Goal: Find specific page/section: Find specific page/section

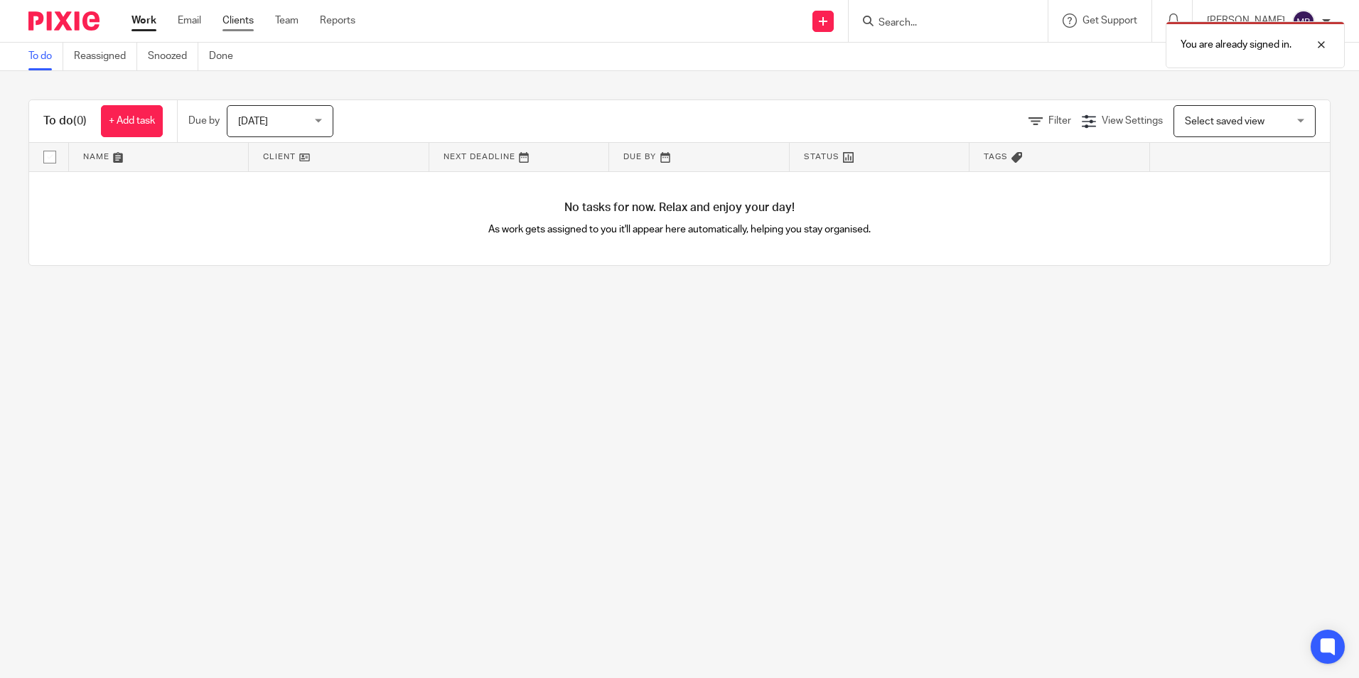
click at [235, 21] on link "Clients" at bounding box center [237, 21] width 31 height 14
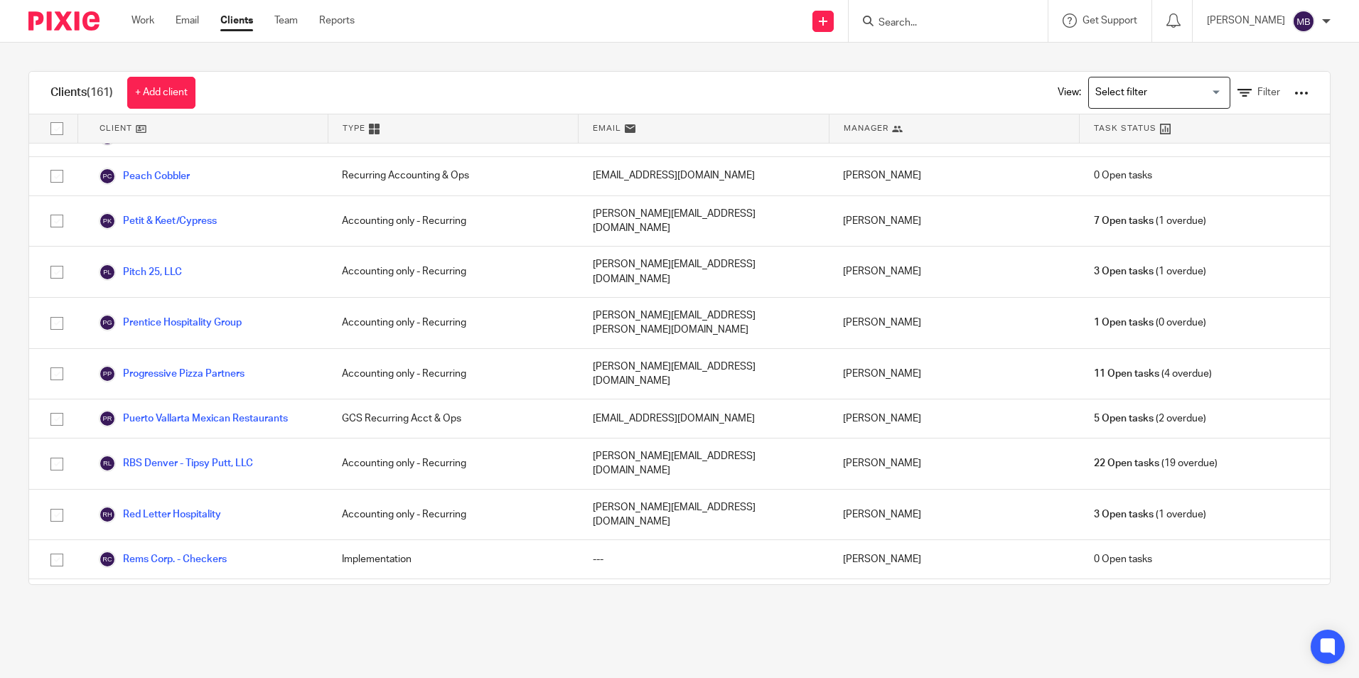
scroll to position [3411, 0]
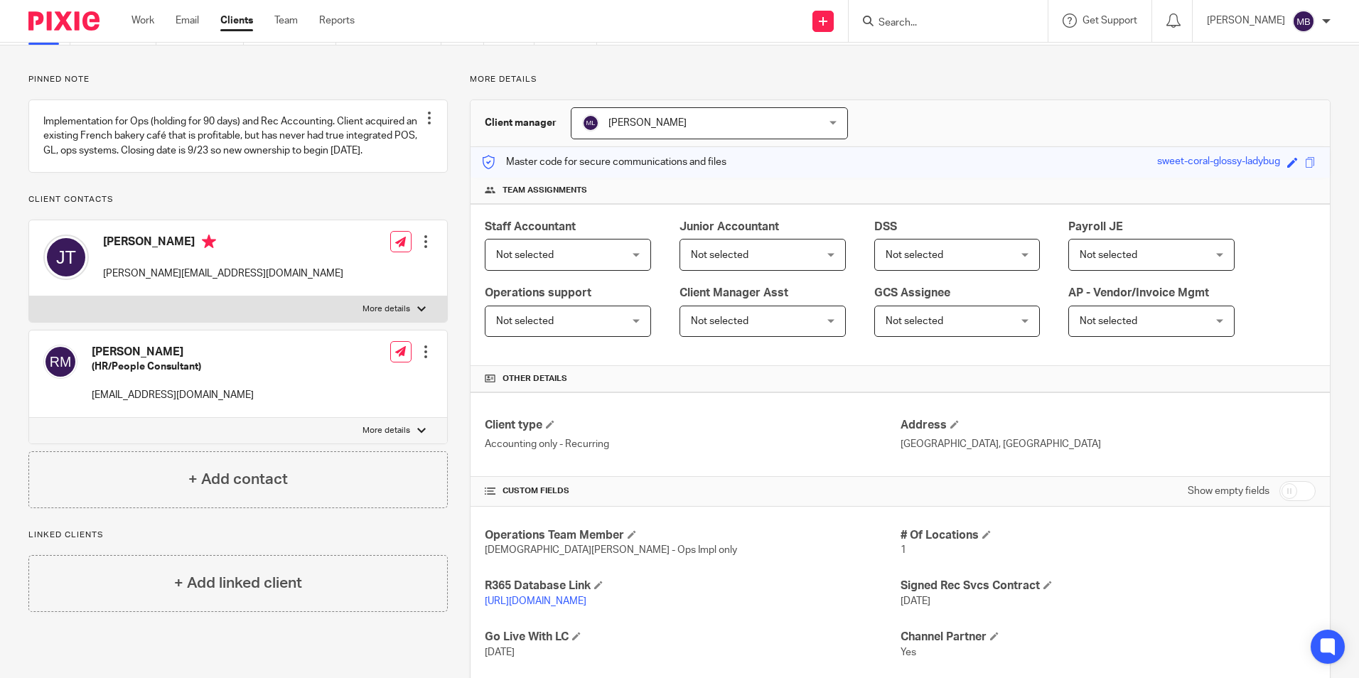
scroll to position [190, 0]
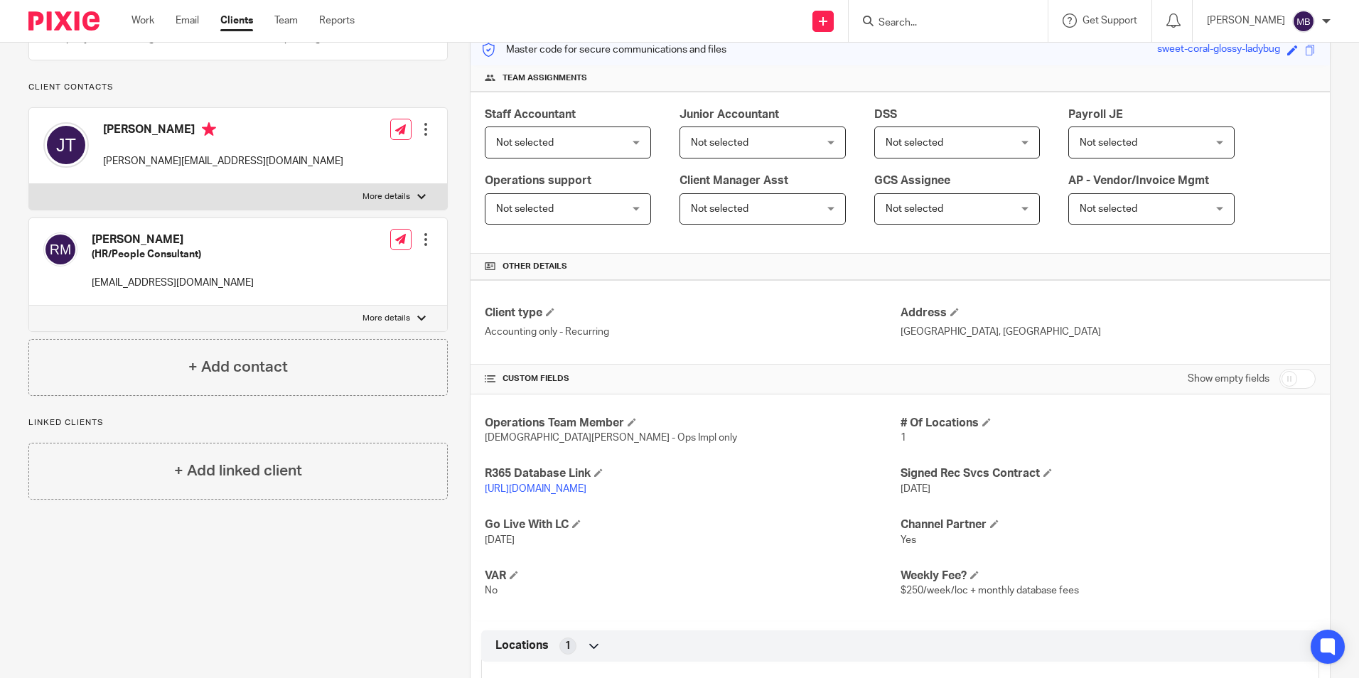
click at [560, 491] on link "https://sweetandtarte.restaurant365.com" at bounding box center [536, 489] width 102 height 10
